Goal: Find specific page/section: Find specific page/section

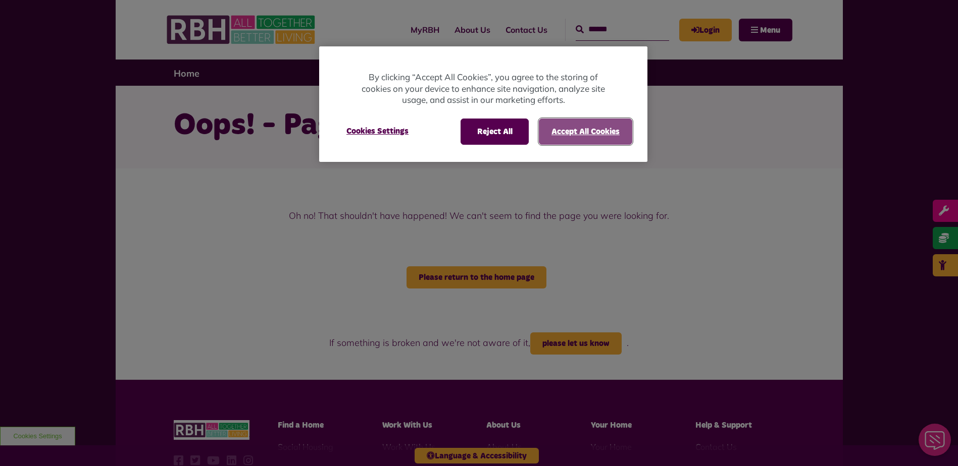
click at [567, 133] on button "Accept All Cookies" at bounding box center [585, 132] width 93 height 26
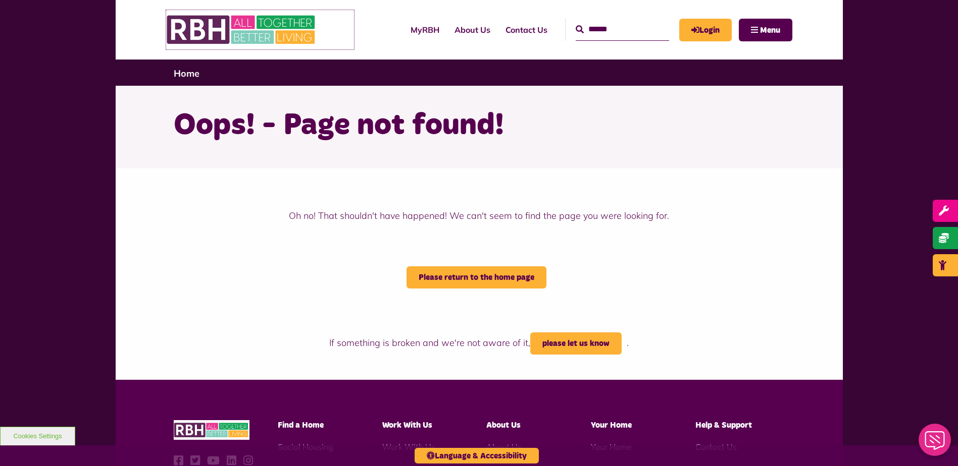
click at [232, 30] on img at bounding box center [241, 29] width 151 height 39
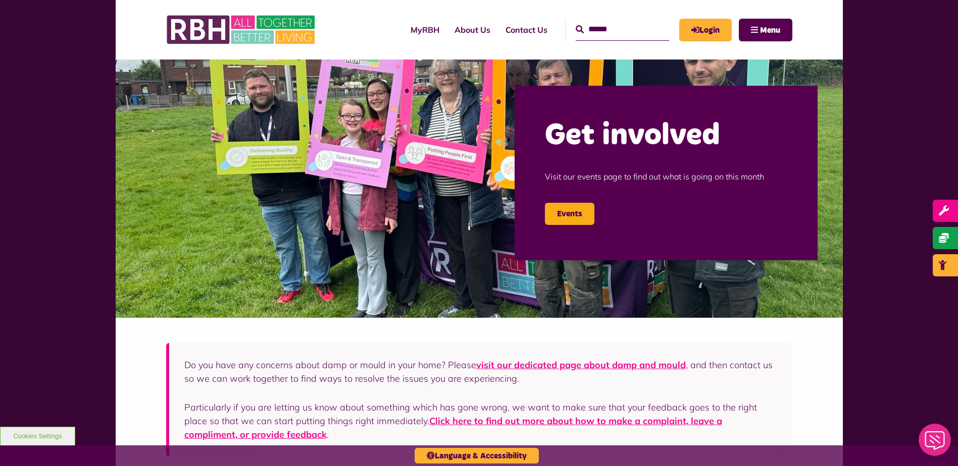
scroll to position [151, 0]
